Goal: Information Seeking & Learning: Check status

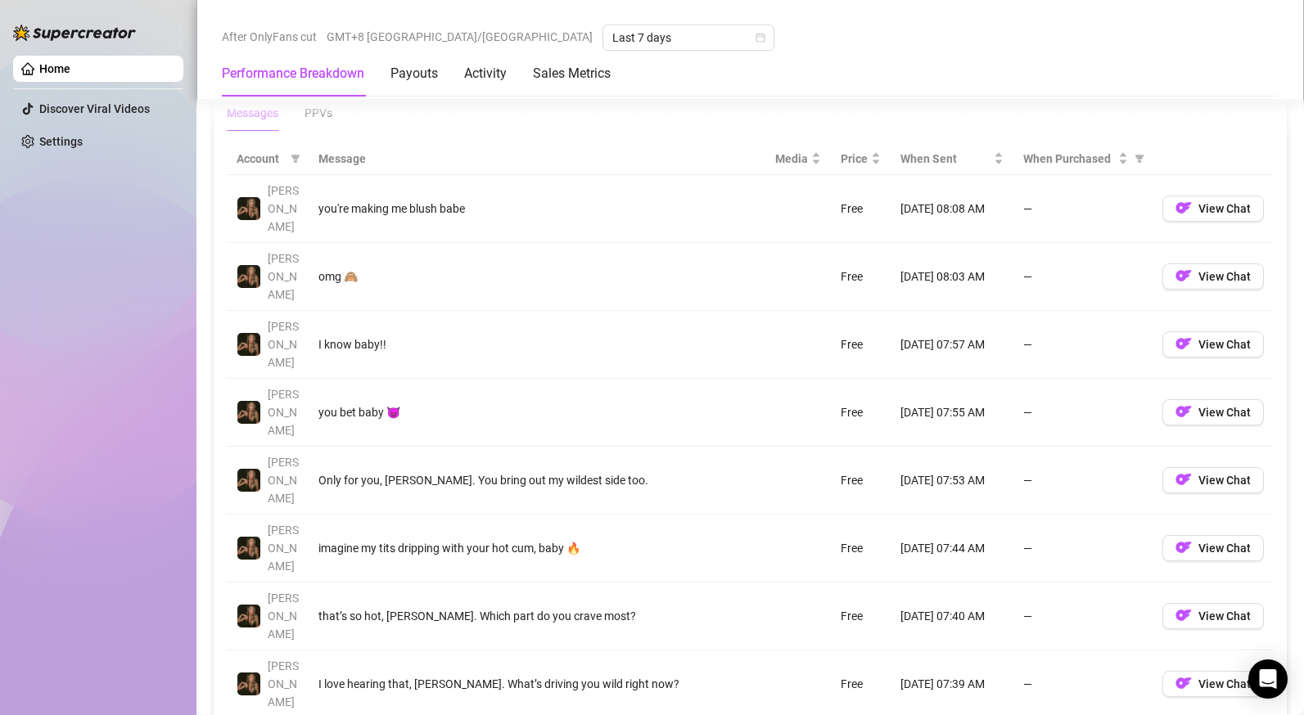
scroll to position [1510, 0]
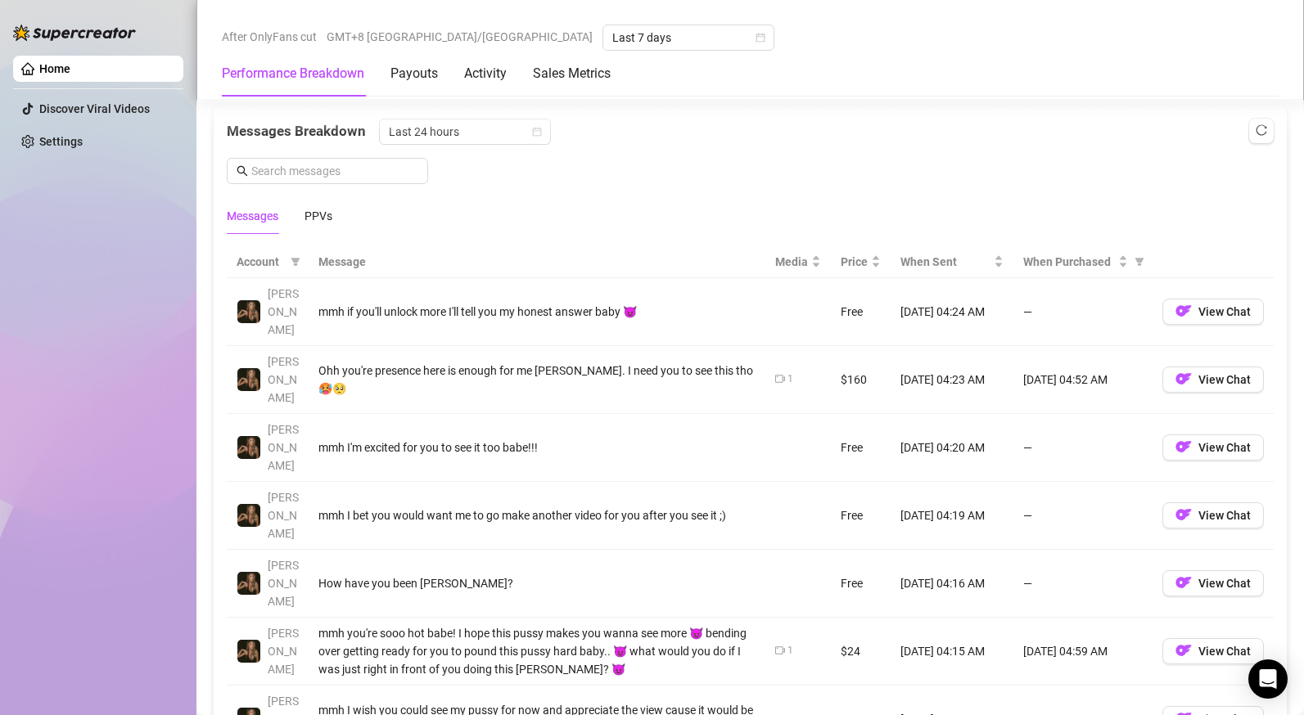
scroll to position [1400, 0]
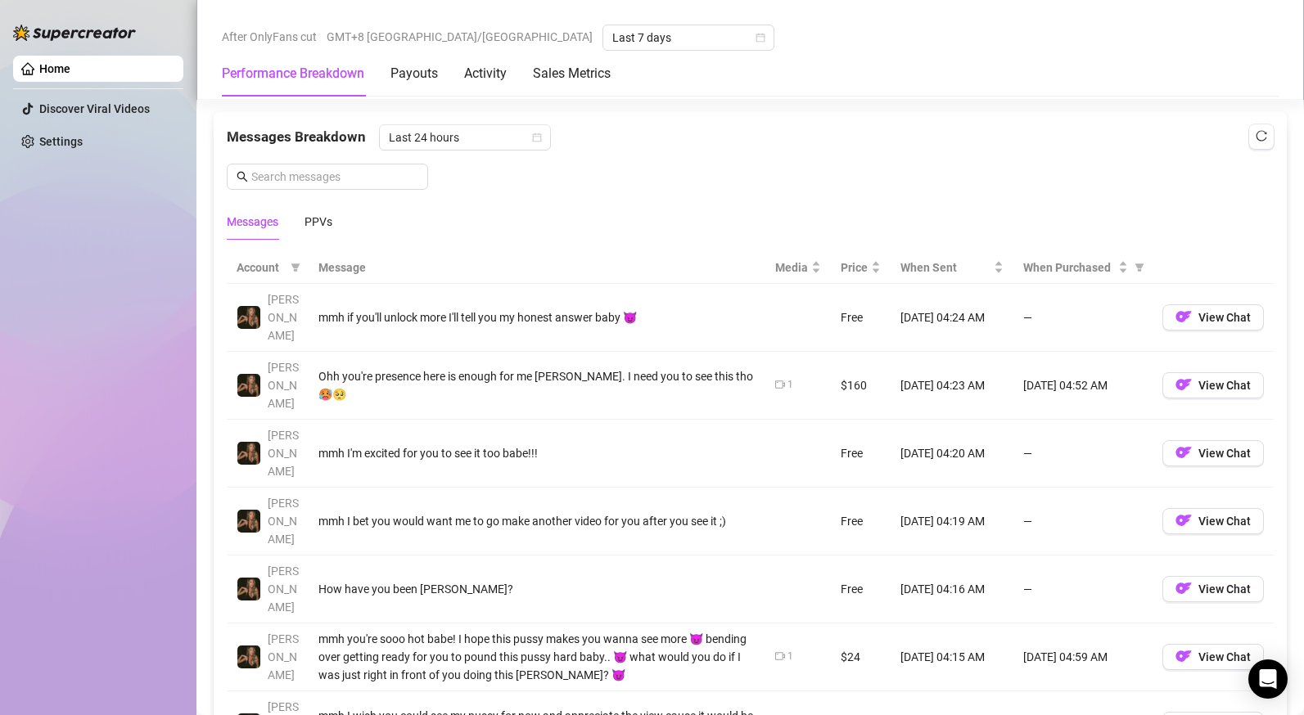
click at [350, 272] on th "Message" at bounding box center [537, 268] width 457 height 32
click at [478, 80] on div "Activity" at bounding box center [485, 74] width 43 height 20
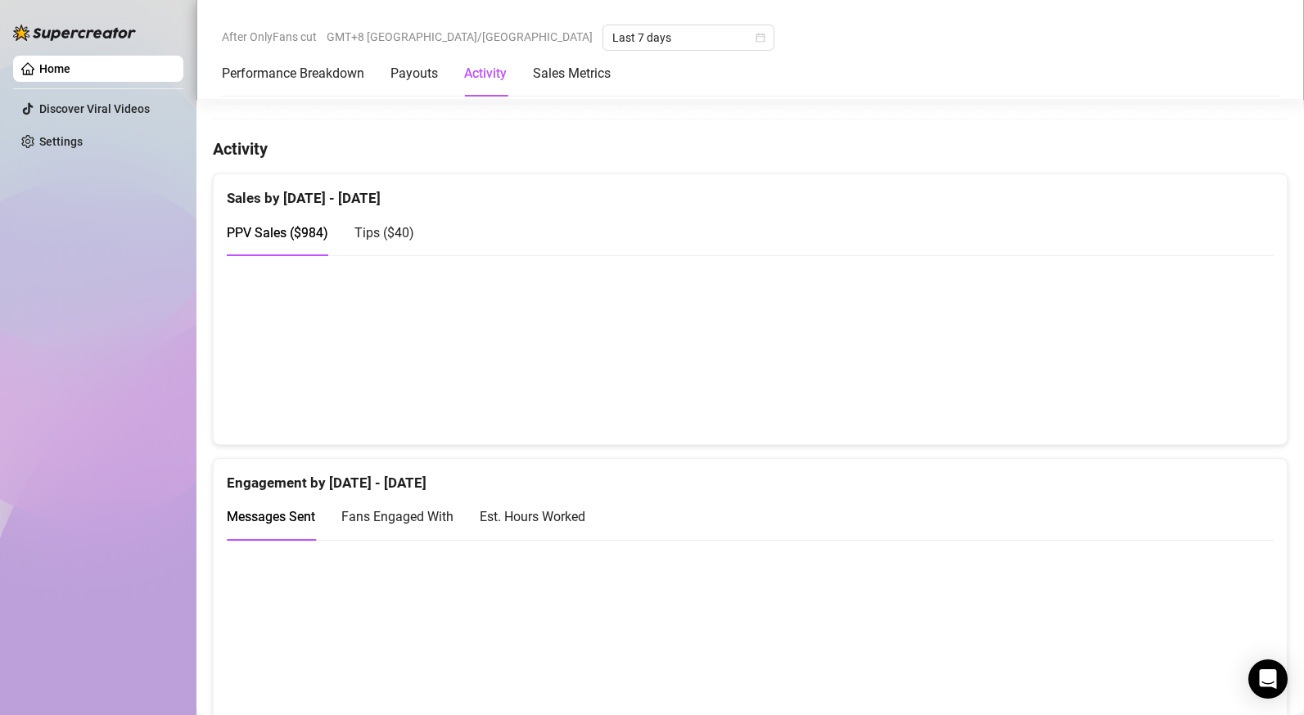
scroll to position [764, 0]
click at [408, 239] on span "Tips ( $40 )" at bounding box center [384, 236] width 60 height 16
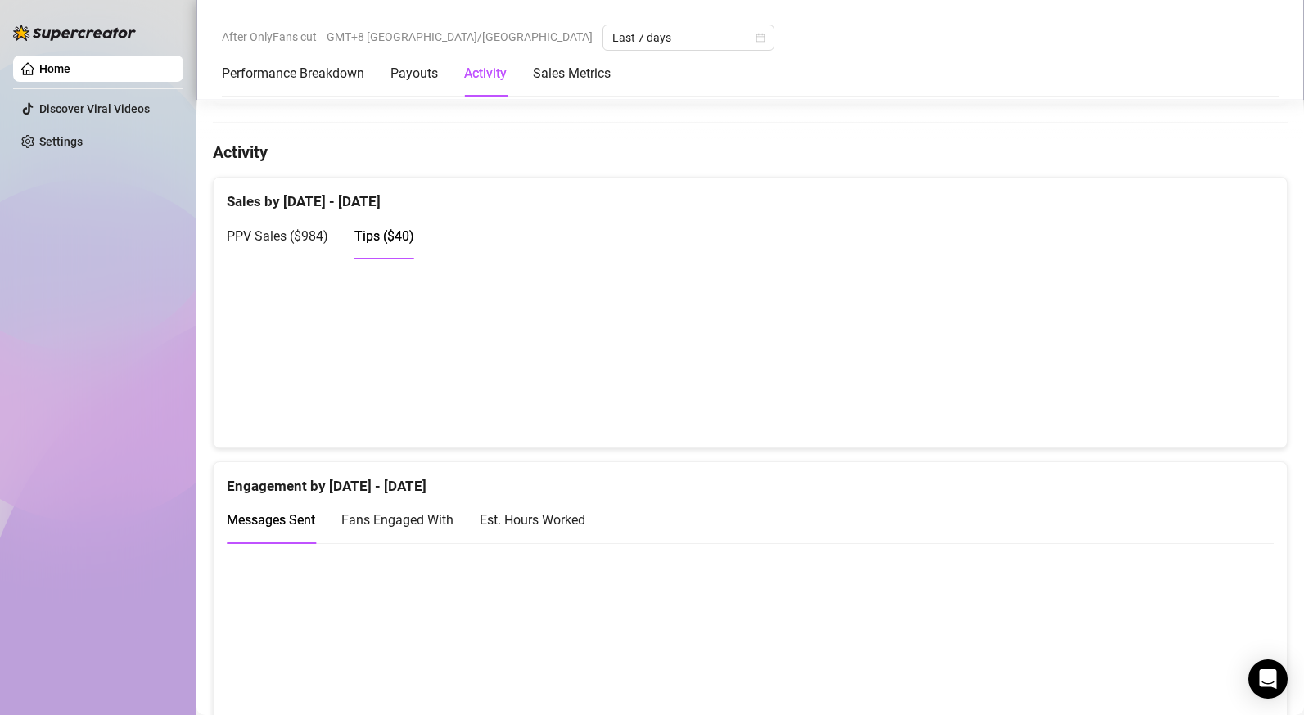
click at [300, 228] on span "PPV Sales ( $984 )" at bounding box center [278, 236] width 102 height 16
click at [377, 520] on span "Fans Engaged With" at bounding box center [397, 520] width 112 height 16
click at [303, 526] on span "Messages Sent" at bounding box center [271, 520] width 88 height 16
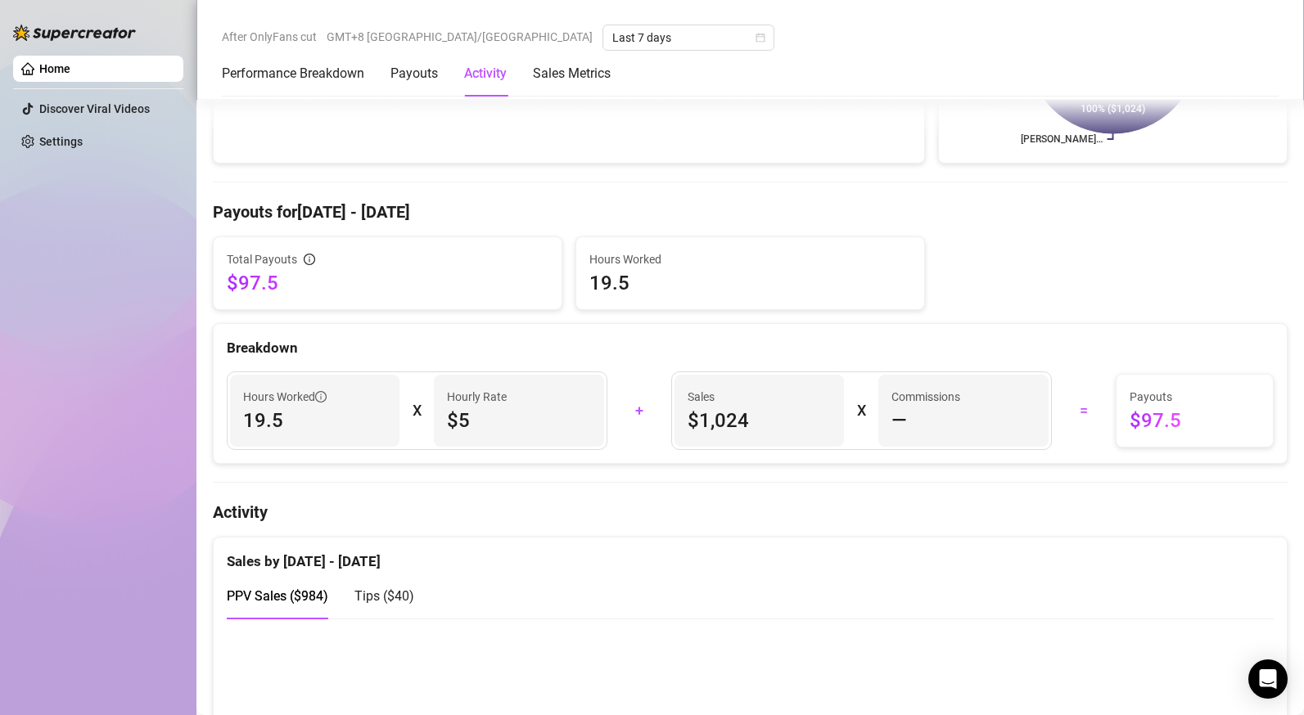
scroll to position [0, 0]
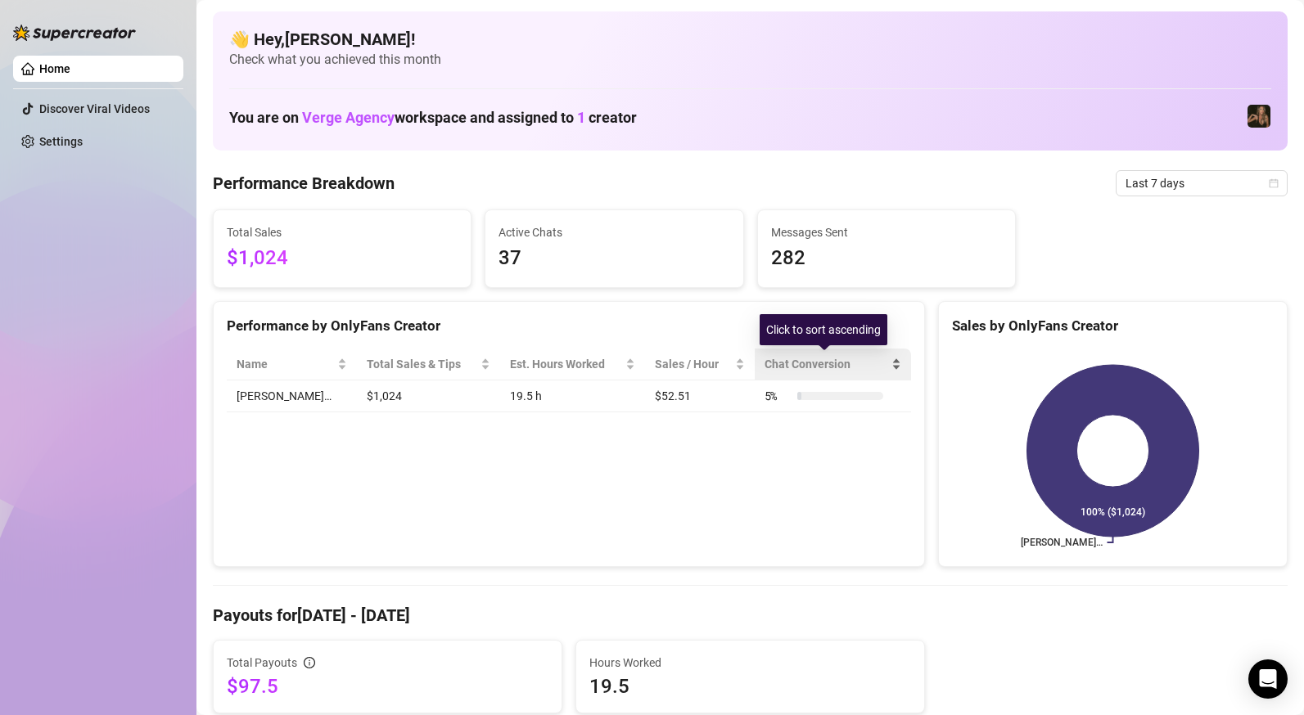
click at [832, 363] on span "Chat Conversion" at bounding box center [827, 364] width 124 height 18
